Goal: Task Accomplishment & Management: Manage account settings

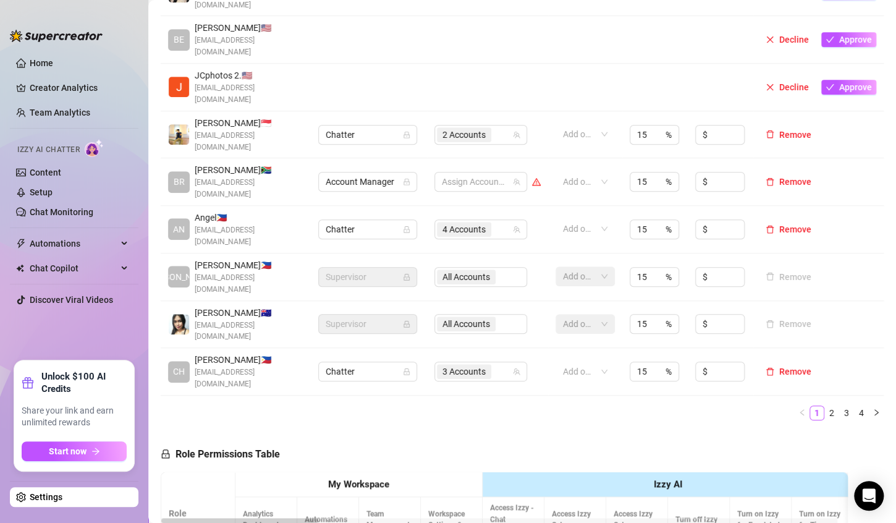
scroll to position [358, 0]
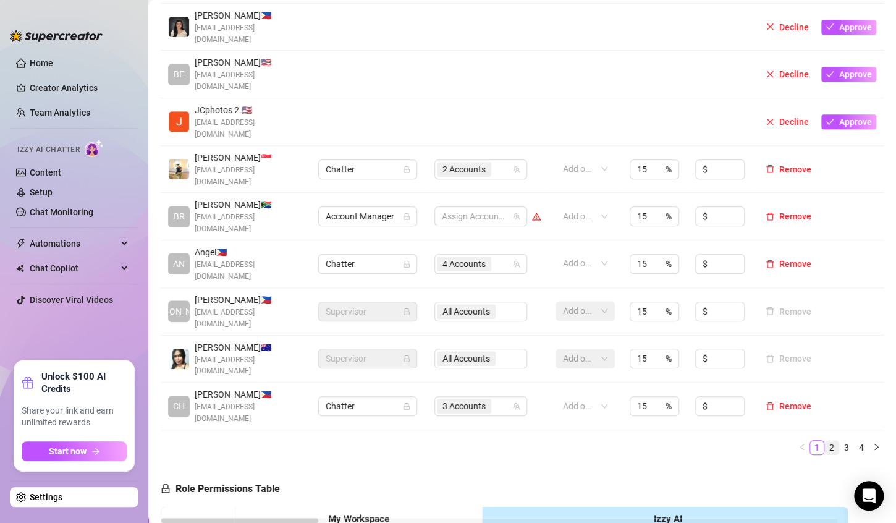
click at [825, 441] on link "2" at bounding box center [832, 448] width 14 height 14
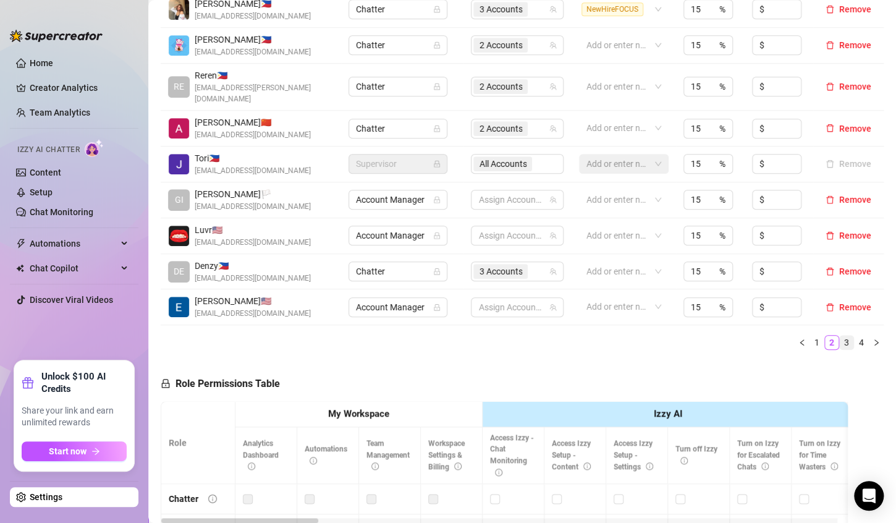
click at [840, 336] on link "3" at bounding box center [847, 343] width 14 height 14
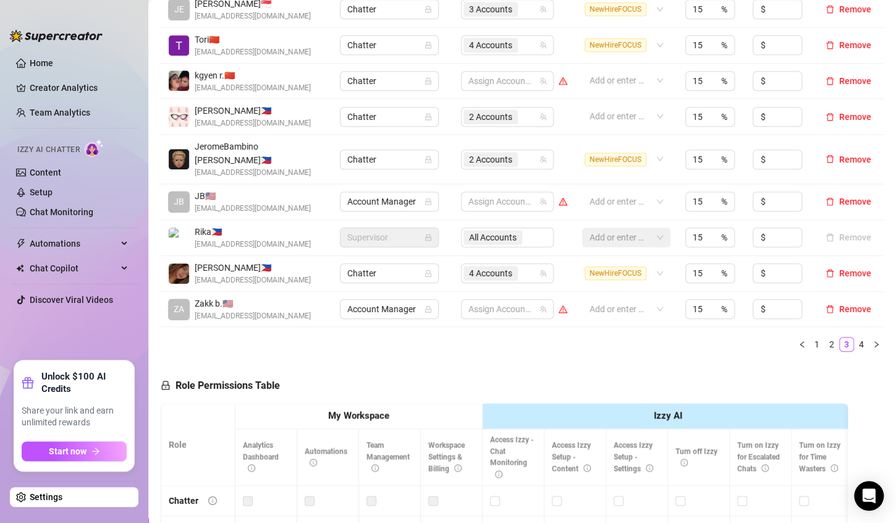
scroll to position [173, 0]
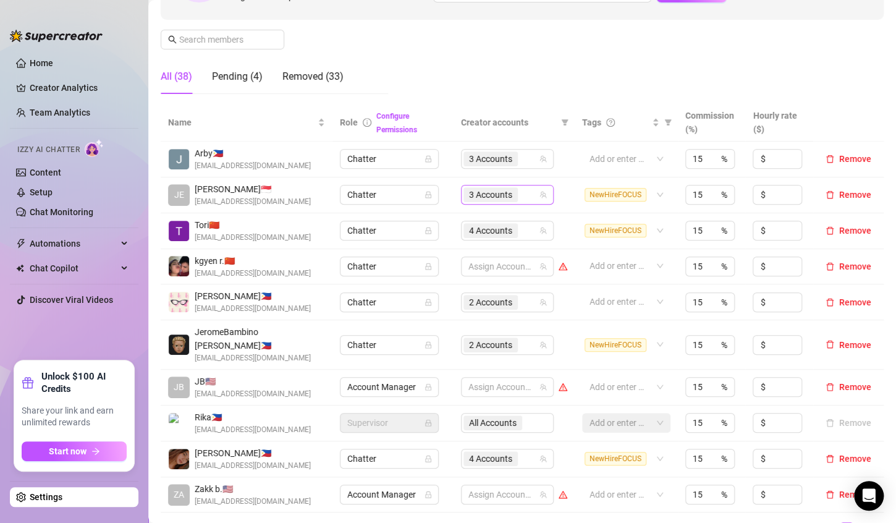
click at [520, 195] on input "search" at bounding box center [521, 194] width 2 height 15
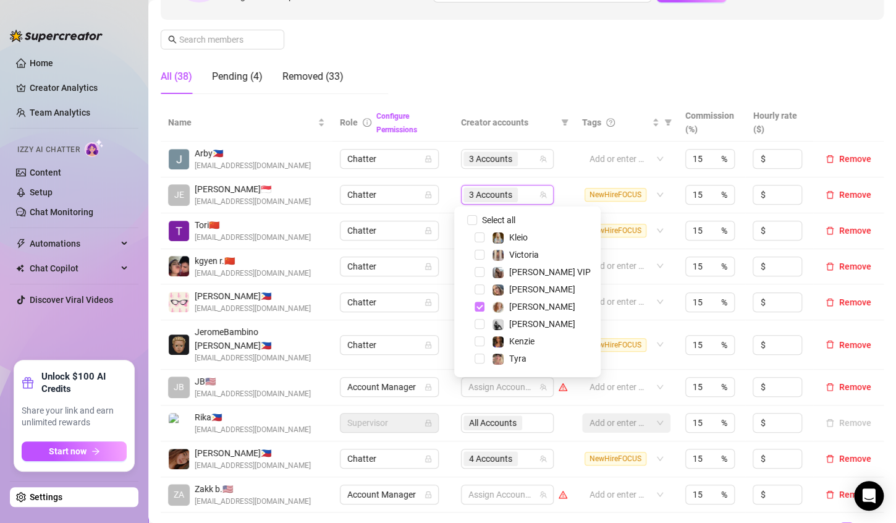
click at [481, 304] on span "Select tree node" at bounding box center [480, 307] width 10 height 10
click at [481, 235] on span "Select tree node" at bounding box center [480, 237] width 10 height 10
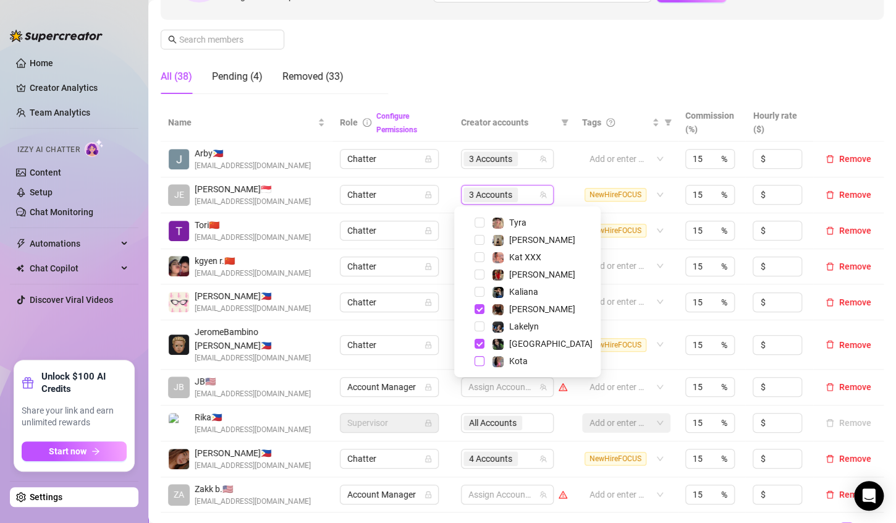
click at [481, 360] on span "Select tree node" at bounding box center [480, 361] width 10 height 10
click at [478, 344] on span "Select tree node" at bounding box center [480, 344] width 10 height 10
click at [481, 309] on span "Select tree node" at bounding box center [480, 309] width 10 height 10
click at [629, 62] on div "Manage Team Members Manage your team members, their commission and hourly rate,…" at bounding box center [522, 0] width 723 height 206
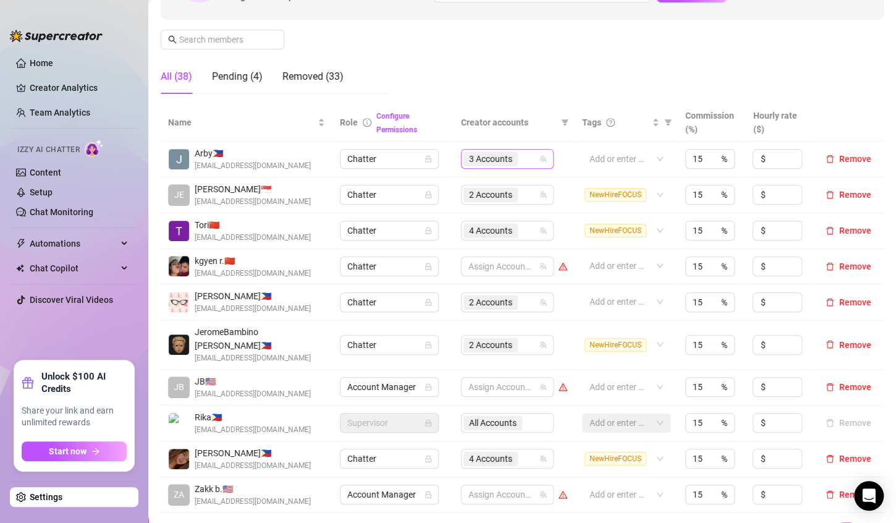
click at [519, 164] on div "3 Accounts" at bounding box center [500, 158] width 75 height 17
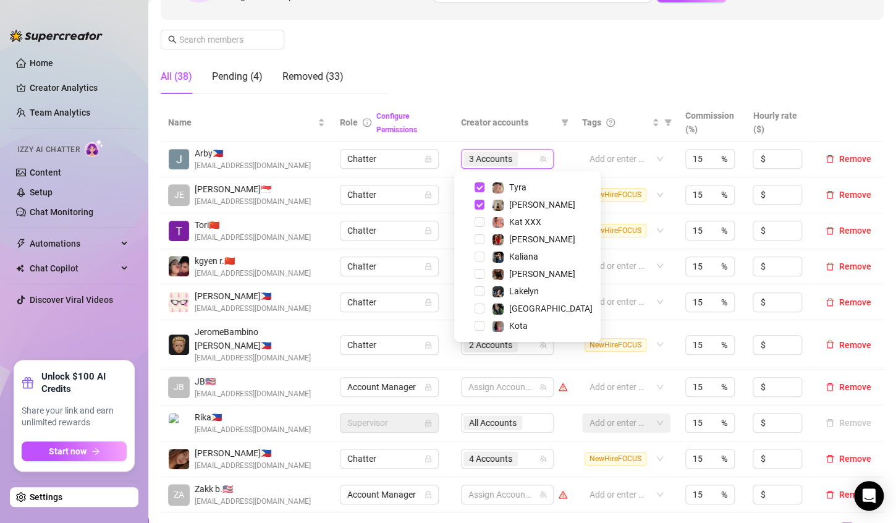
click at [590, 65] on div "Manage Team Members Manage your team members, their commission and hourly rate,…" at bounding box center [522, 0] width 723 height 206
